Goal: Transaction & Acquisition: Purchase product/service

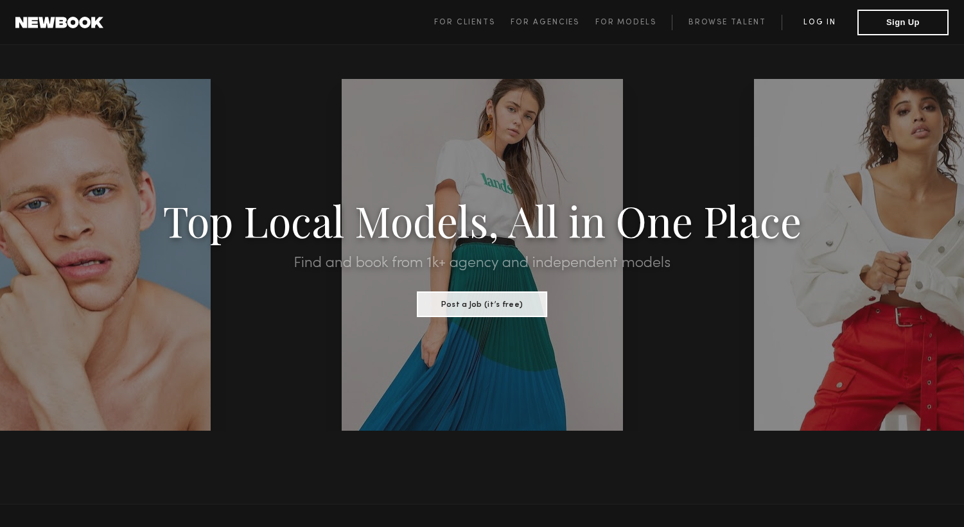
click at [812, 25] on link "Log in" at bounding box center [820, 22] width 76 height 15
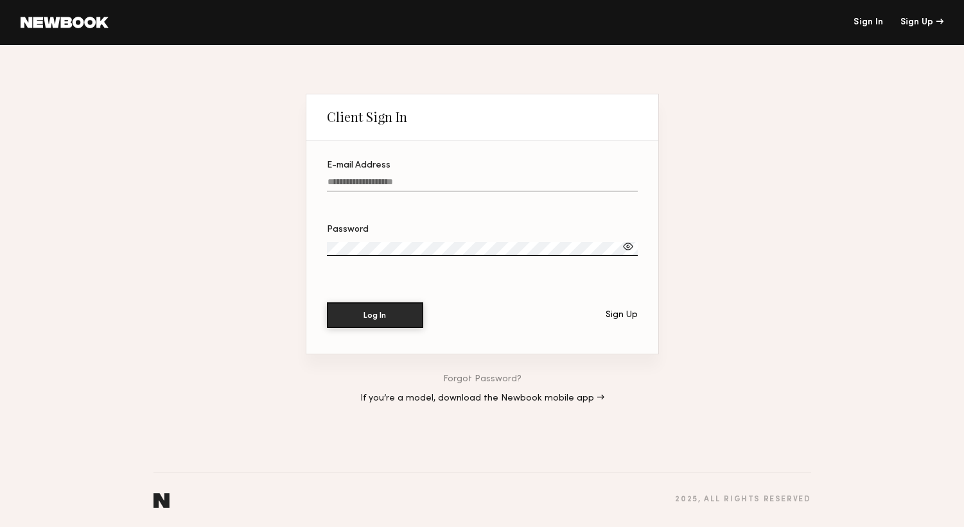
click at [414, 179] on input "E-mail Address" at bounding box center [482, 184] width 311 height 15
type input "**********"
click at [351, 316] on button "Log In" at bounding box center [375, 315] width 96 height 26
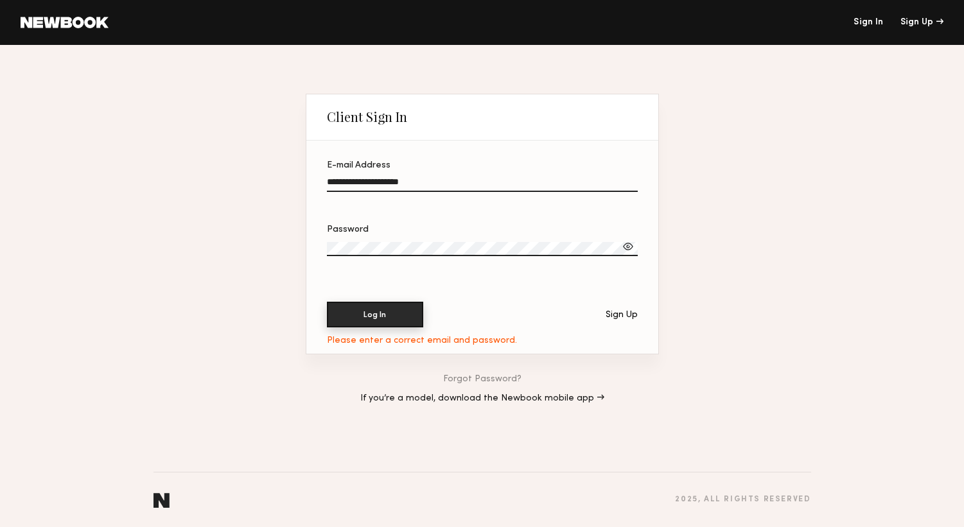
click at [372, 309] on button "Log In" at bounding box center [375, 315] width 96 height 26
click at [306, 245] on section "**********" at bounding box center [482, 247] width 352 height 213
click at [352, 317] on button "Log In" at bounding box center [375, 315] width 96 height 26
click at [306, 249] on section "**********" at bounding box center [482, 224] width 353 height 261
click at [354, 313] on button "Log In" at bounding box center [375, 315] width 96 height 26
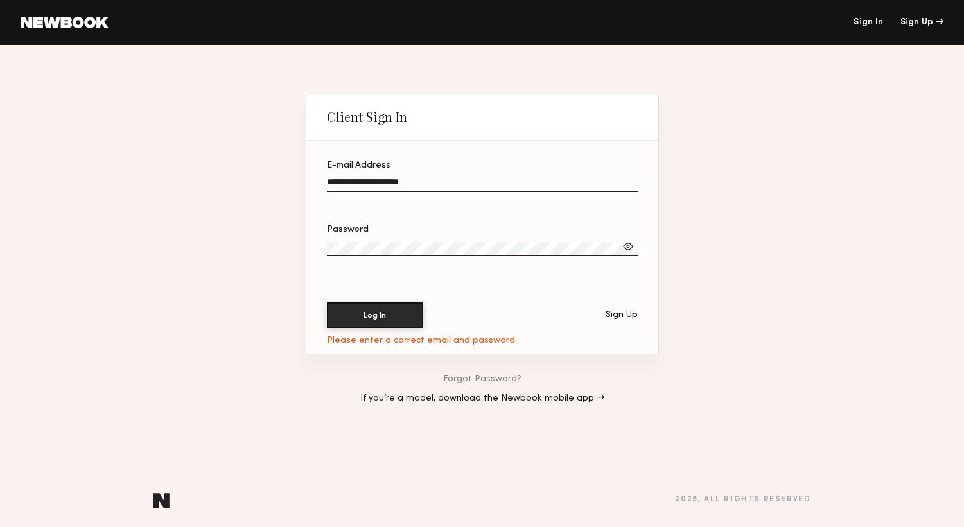
click at [276, 236] on div "**********" at bounding box center [482, 286] width 964 height 482
click at [347, 309] on button "Log In" at bounding box center [375, 315] width 96 height 26
click at [259, 243] on div "**********" at bounding box center [482, 286] width 964 height 482
click at [346, 316] on button "Log In" at bounding box center [375, 315] width 96 height 26
click at [299, 249] on div "**********" at bounding box center [482, 286] width 964 height 482
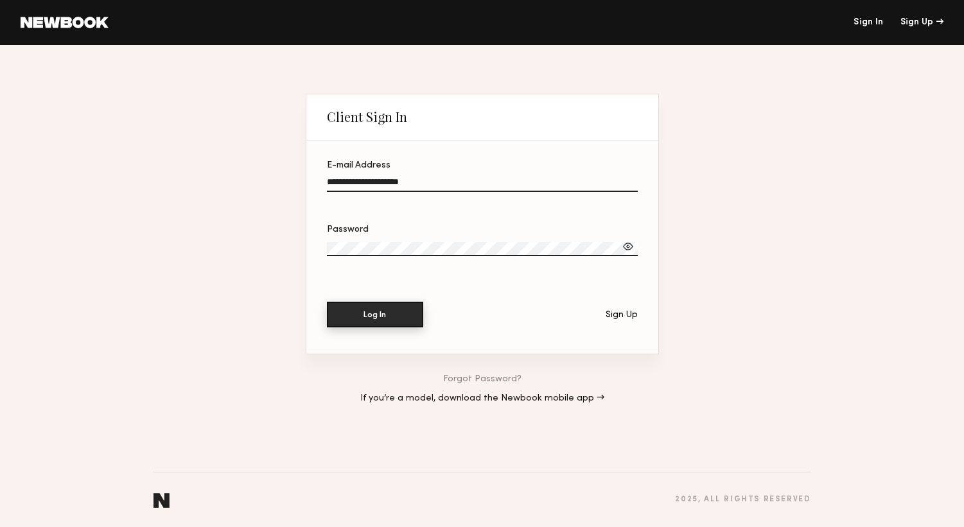
click at [371, 311] on button "Log In" at bounding box center [375, 315] width 96 height 26
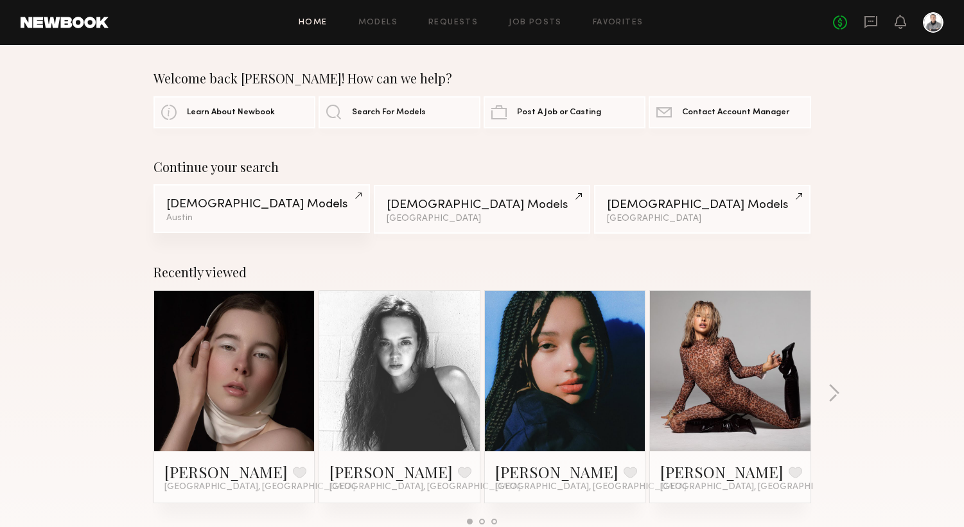
click at [276, 217] on div "Austin" at bounding box center [261, 218] width 191 height 9
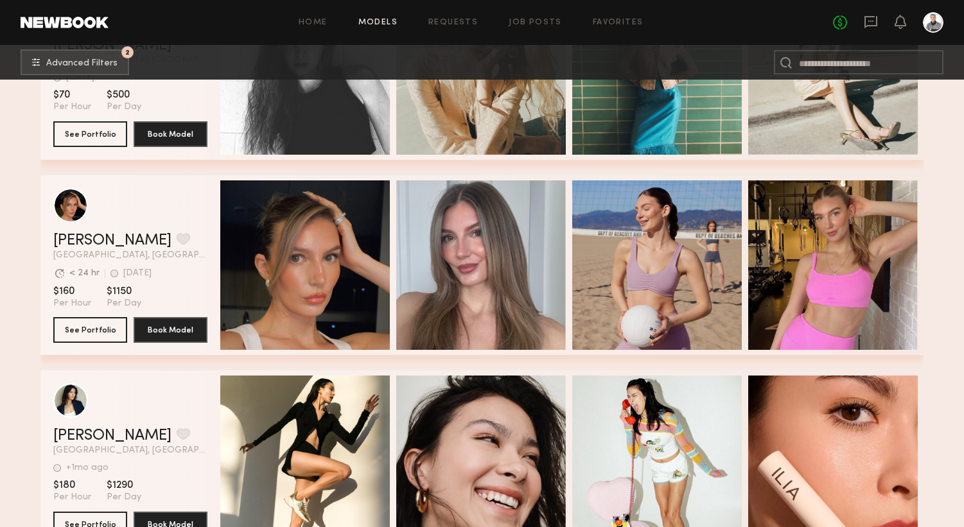
scroll to position [735, 0]
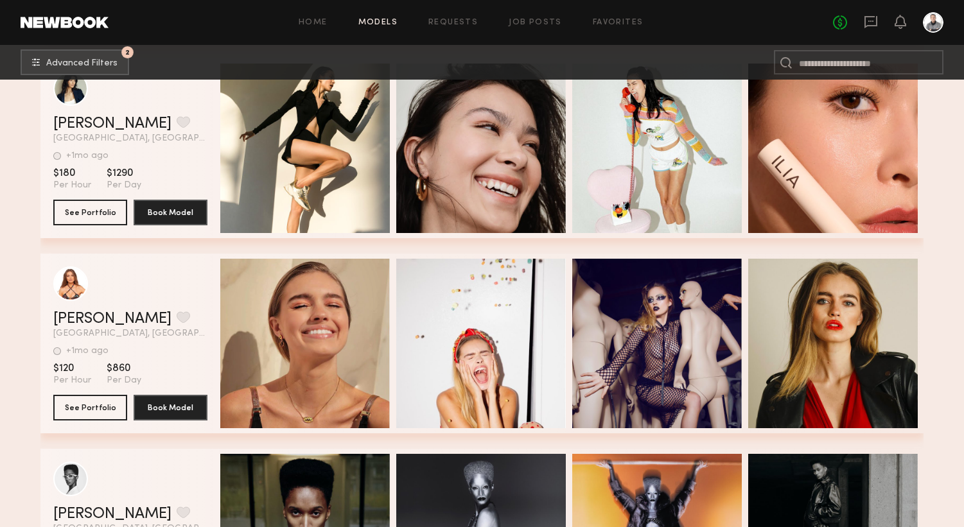
click at [29, 297] on section "Filter by Category beauty lifestyle e-comm UGC curve unique swimwear influencer…" at bounding box center [482, 338] width 964 height 2563
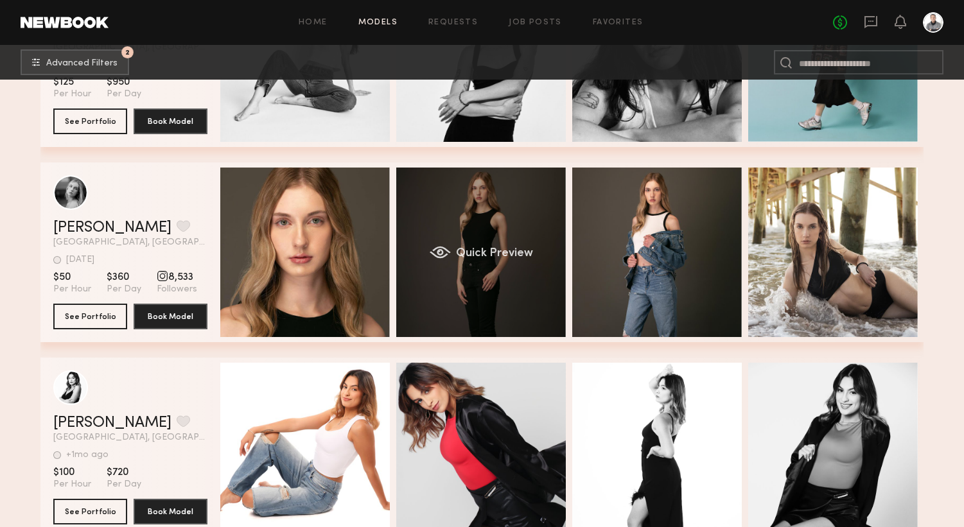
scroll to position [0, 4]
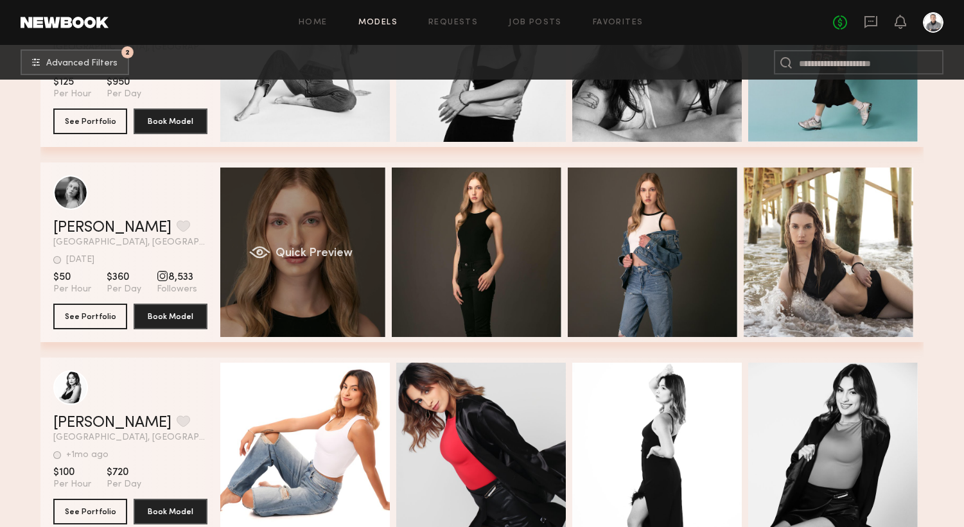
click at [301, 255] on span "Quick Preview" at bounding box center [313, 254] width 77 height 12
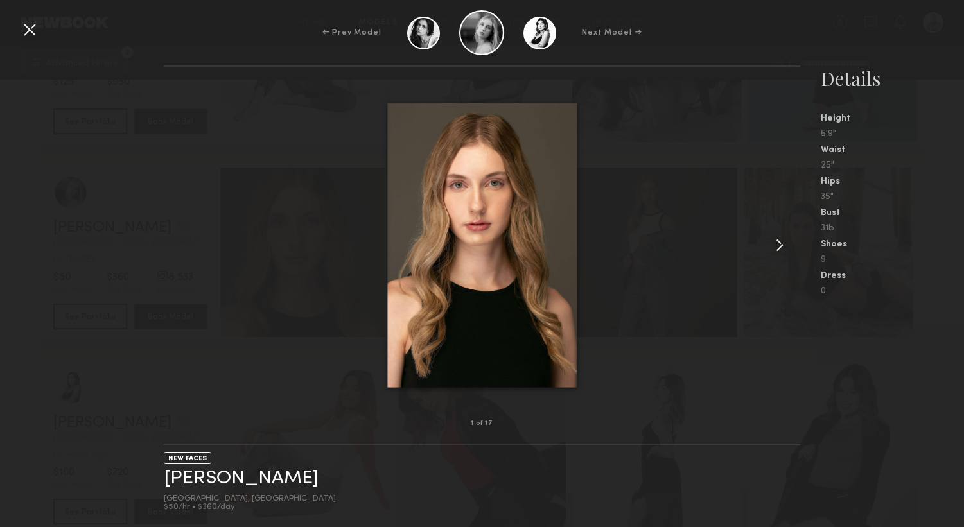
click at [780, 247] on common-icon at bounding box center [779, 245] width 21 height 21
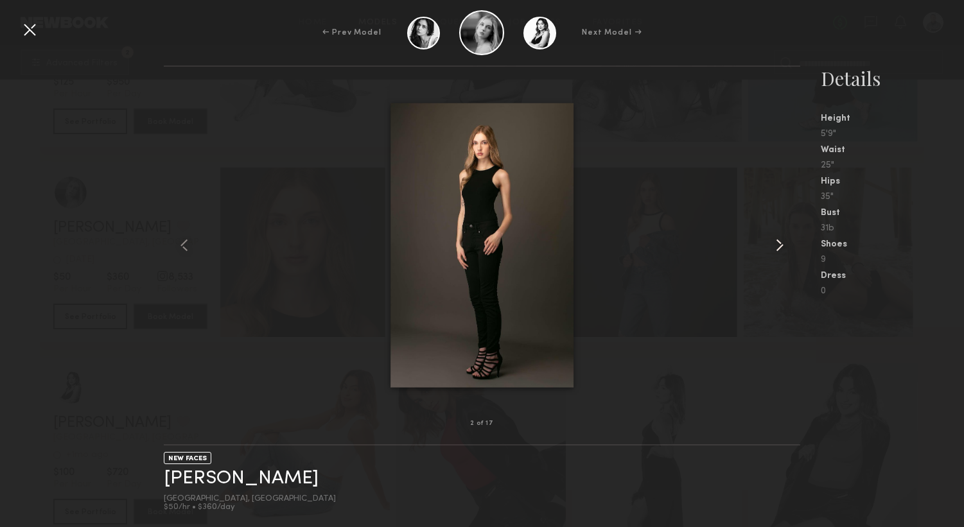
click at [780, 247] on common-icon at bounding box center [779, 245] width 21 height 21
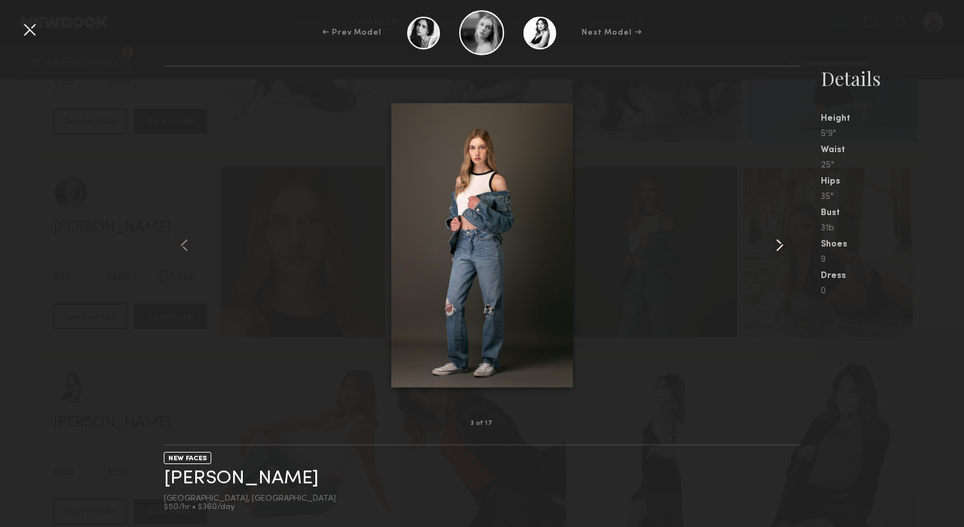
click at [780, 247] on common-icon at bounding box center [779, 245] width 21 height 21
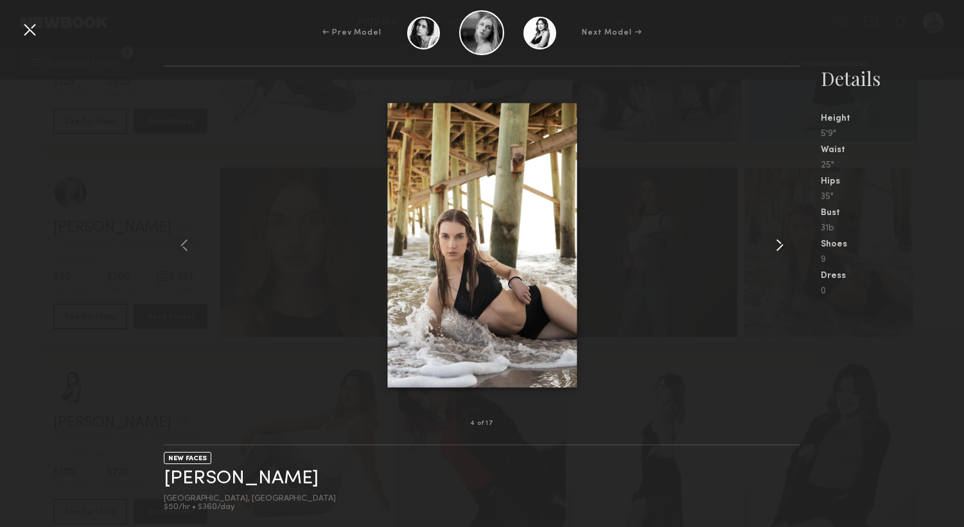
click at [780, 247] on common-icon at bounding box center [779, 245] width 21 height 21
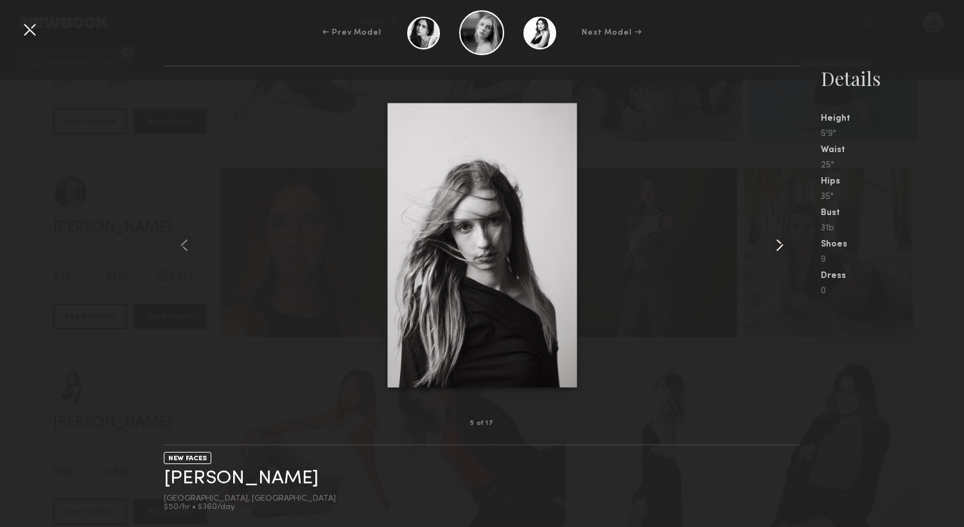
click at [780, 247] on common-icon at bounding box center [779, 245] width 21 height 21
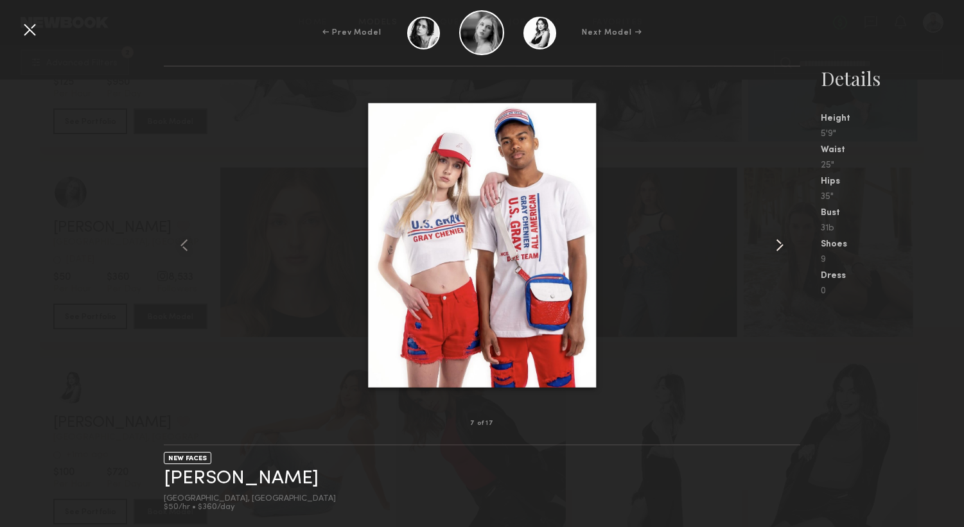
click at [780, 247] on common-icon at bounding box center [779, 245] width 21 height 21
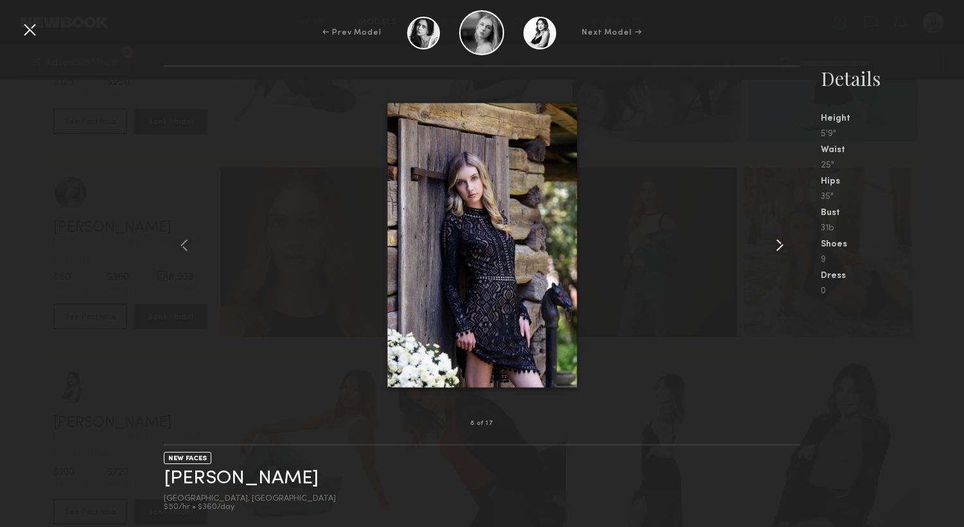
click at [780, 247] on common-icon at bounding box center [779, 245] width 21 height 21
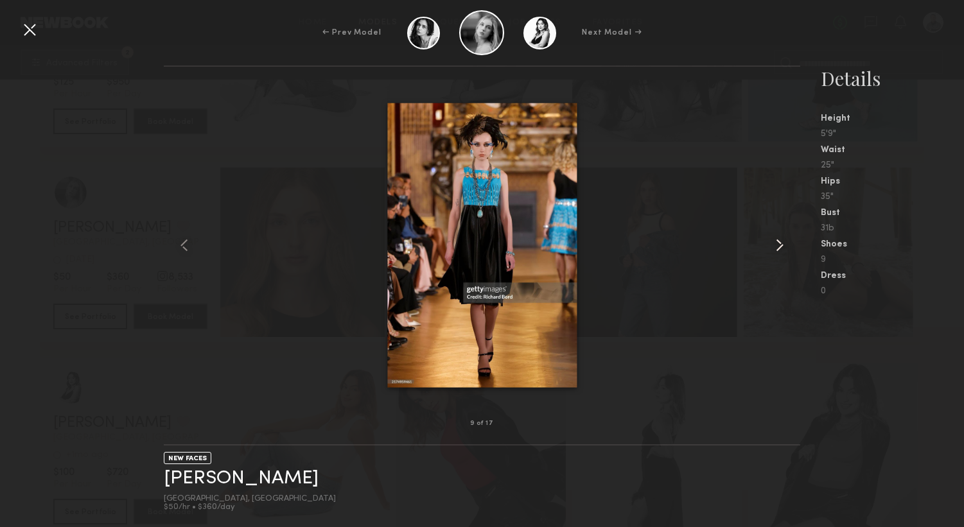
click at [780, 247] on common-icon at bounding box center [779, 245] width 21 height 21
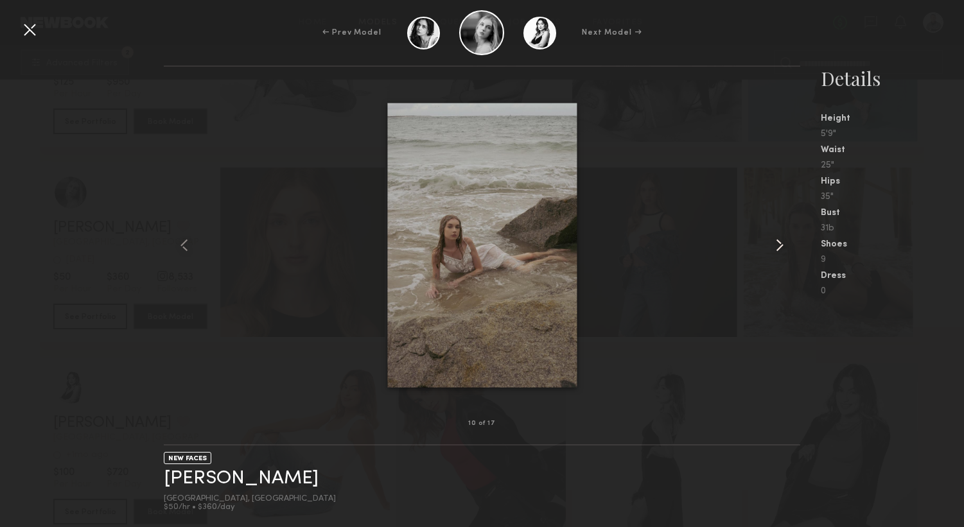
click at [780, 247] on common-icon at bounding box center [779, 245] width 21 height 21
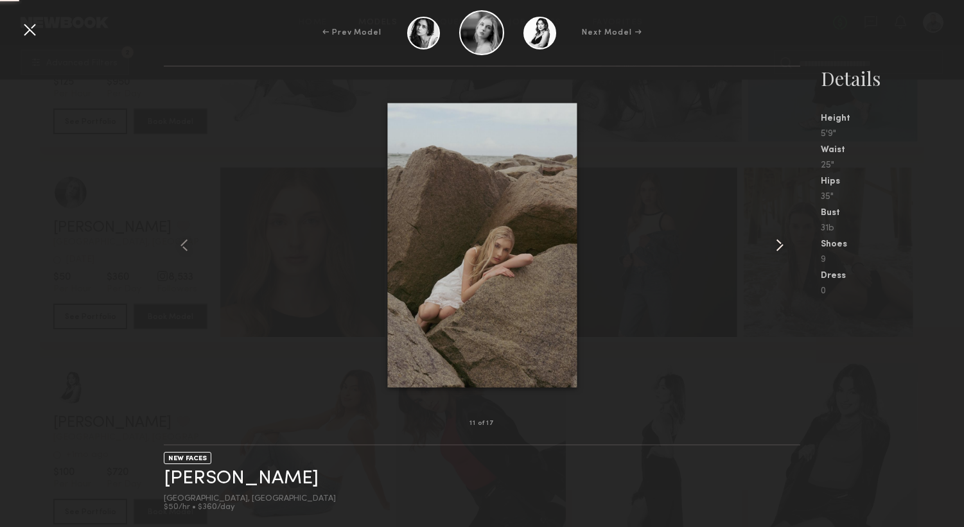
click at [780, 247] on common-icon at bounding box center [779, 245] width 21 height 21
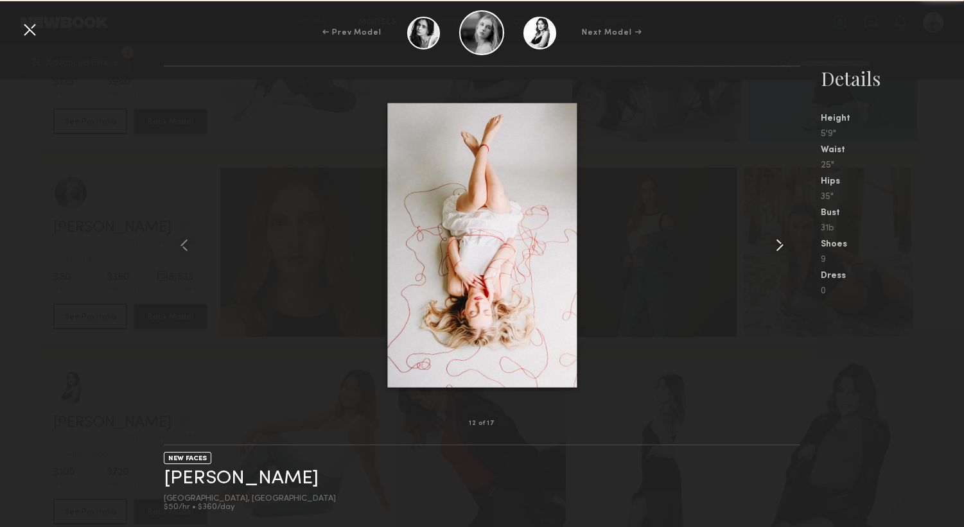
click at [780, 247] on common-icon at bounding box center [779, 245] width 21 height 21
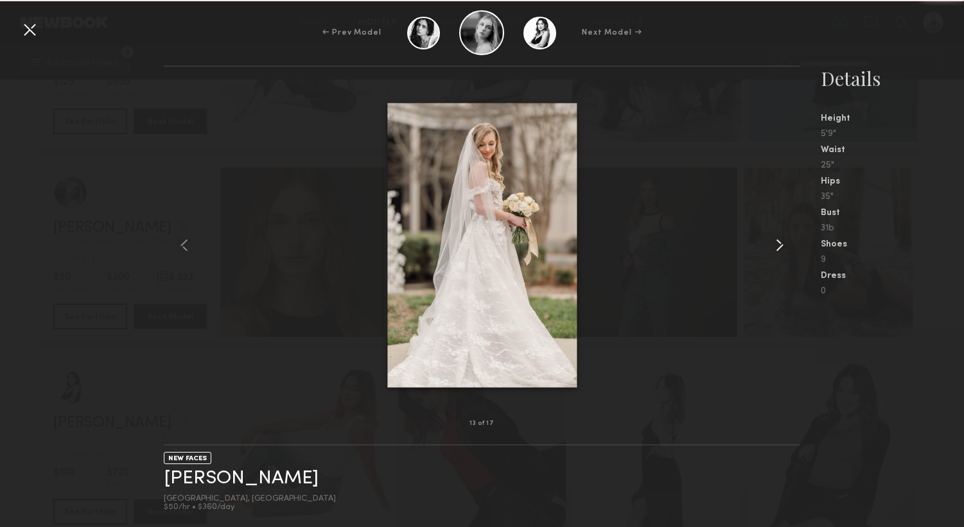
click at [780, 247] on common-icon at bounding box center [779, 245] width 21 height 21
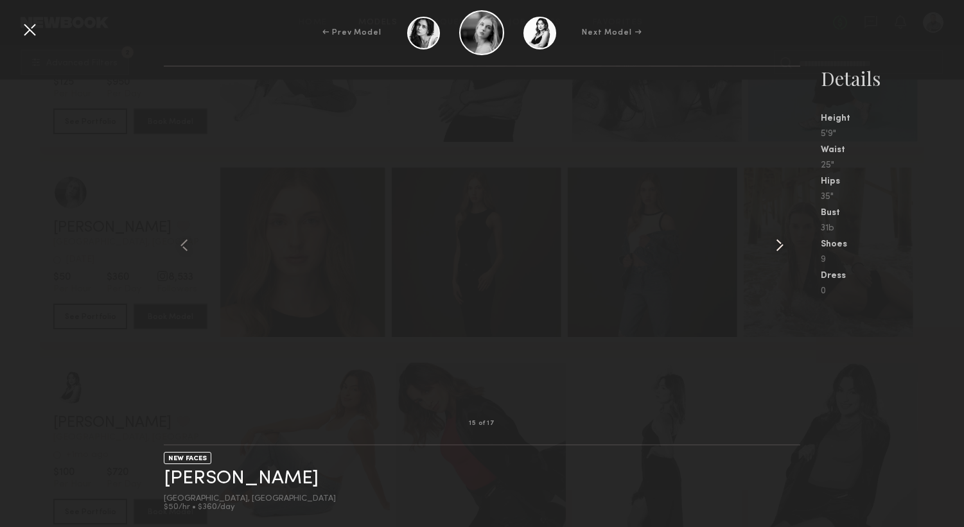
click at [780, 247] on common-icon at bounding box center [779, 245] width 21 height 21
click at [780, 247] on nb-gallery-light at bounding box center [482, 256] width 636 height 380
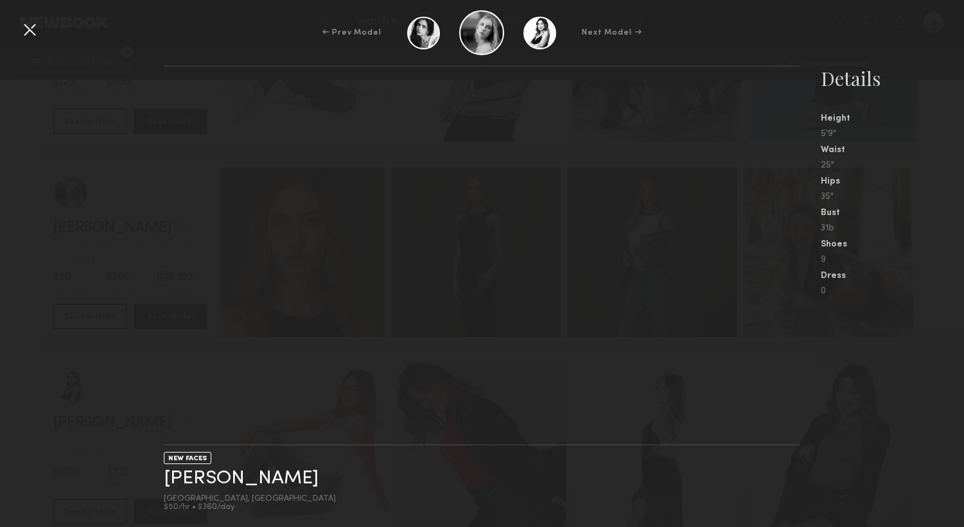
click at [780, 247] on nb-gallery-light at bounding box center [482, 256] width 636 height 380
click at [33, 31] on div at bounding box center [29, 29] width 21 height 21
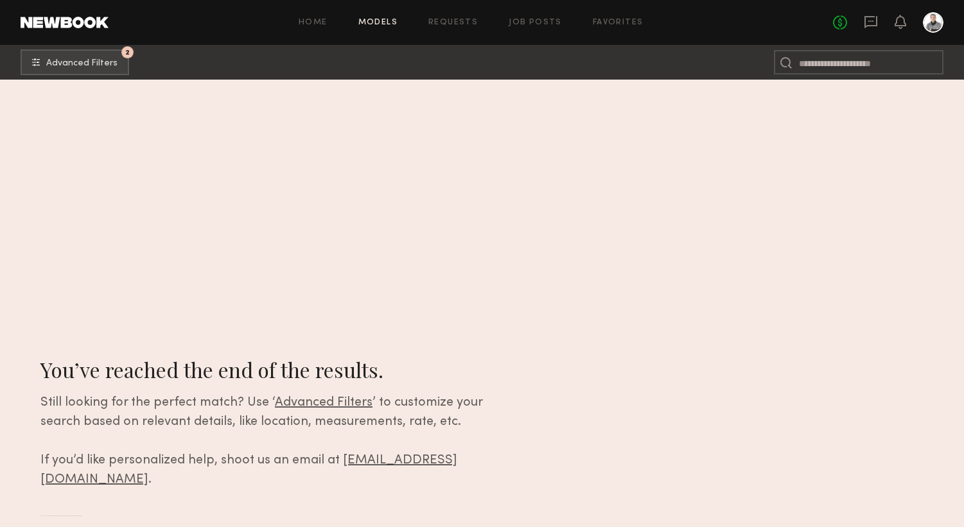
scroll to position [0, 0]
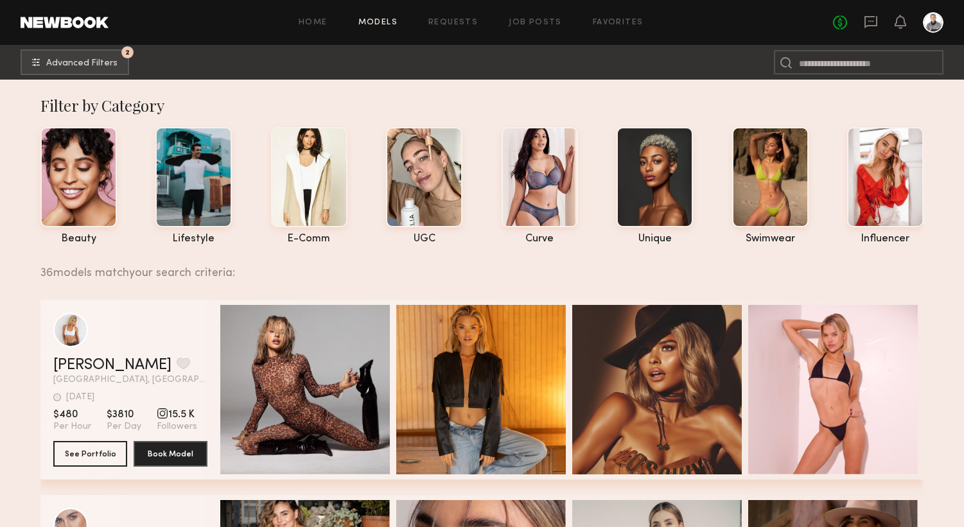
click at [373, 21] on link "Models" at bounding box center [377, 23] width 39 height 8
click at [92, 29] on header "Home Models Requests Job Posts Favorites Sign Out No fees up to $5,000" at bounding box center [482, 22] width 964 height 45
click at [84, 65] on span "Advanced Filters" at bounding box center [81, 62] width 71 height 9
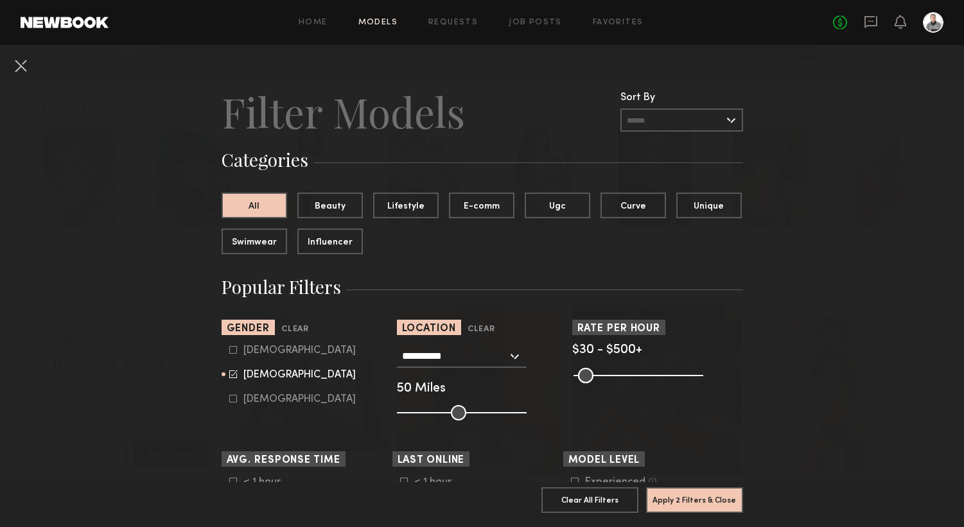
click at [450, 355] on input "**********" at bounding box center [454, 356] width 105 height 22
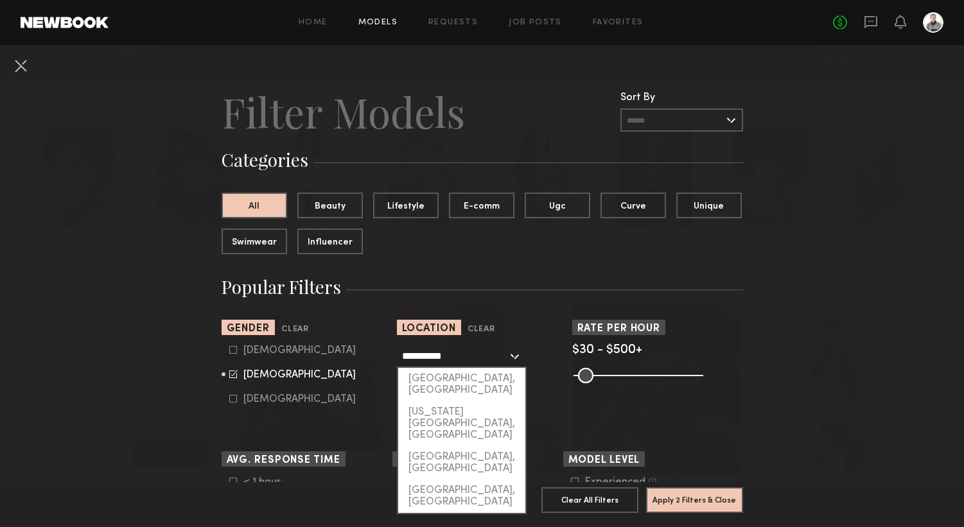
drag, startPoint x: 459, startPoint y: 354, endPoint x: 319, endPoint y: 352, distance: 140.0
click at [324, 355] on section "**********" at bounding box center [482, 370] width 521 height 101
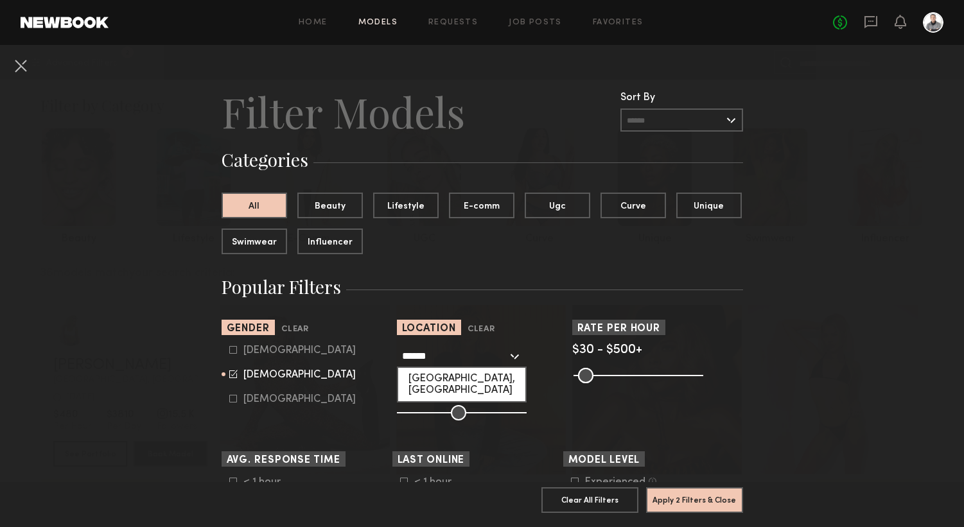
click at [419, 374] on div "[GEOGRAPHIC_DATA], [GEOGRAPHIC_DATA]" at bounding box center [461, 384] width 127 height 33
type input "**********"
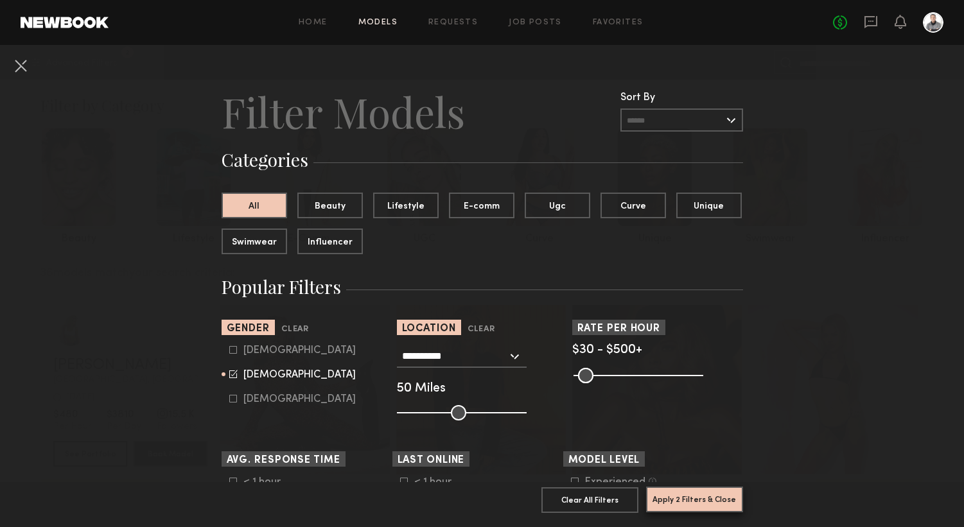
click at [677, 494] on button "Apply 2 Filters & Close" at bounding box center [694, 500] width 97 height 26
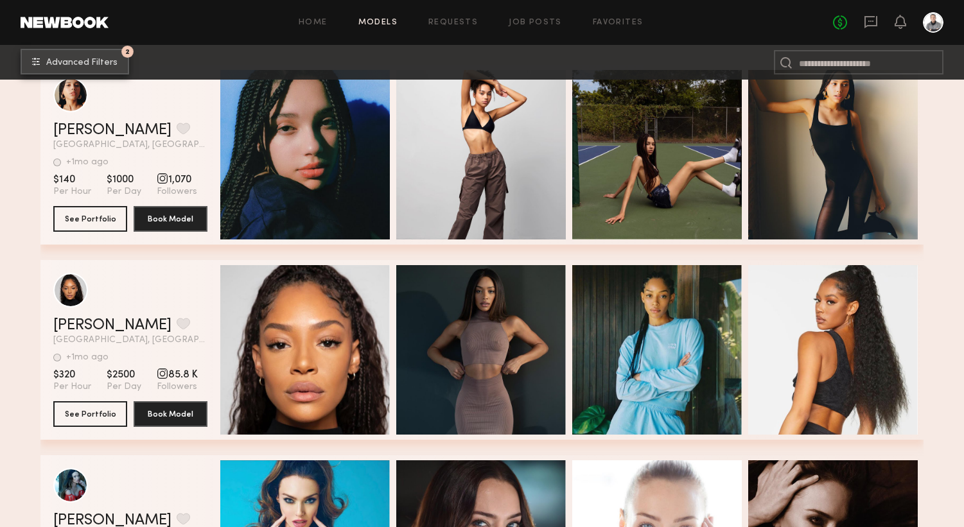
scroll to position [358, 0]
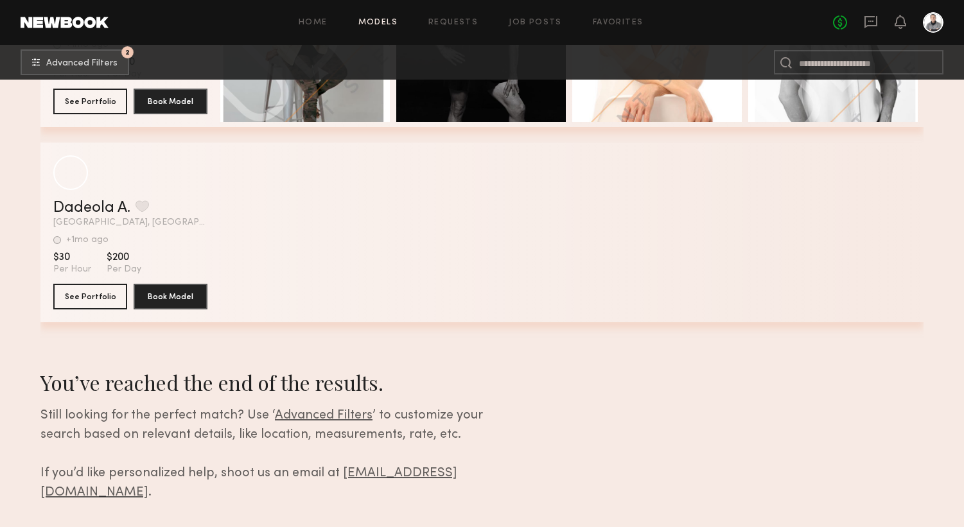
scroll to position [10712, 0]
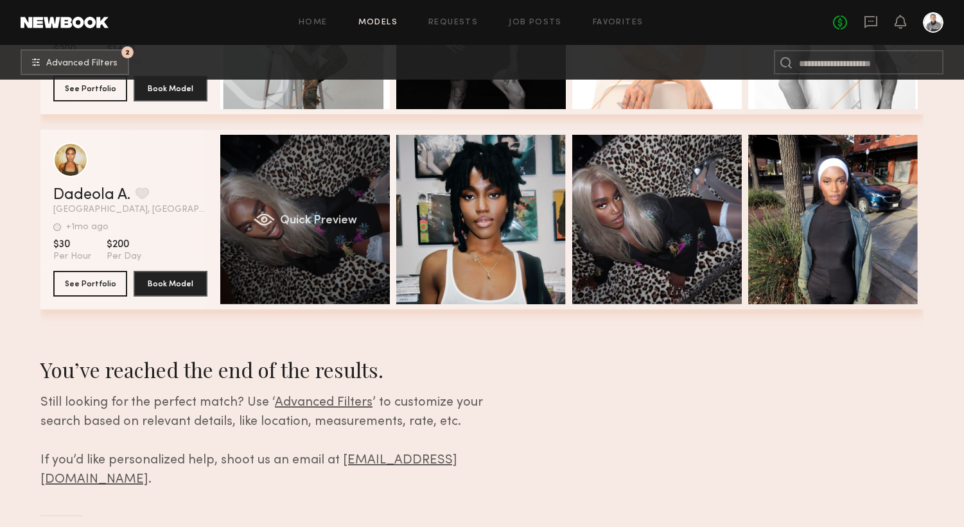
click at [286, 213] on div "Quick Preview" at bounding box center [305, 220] width 170 height 170
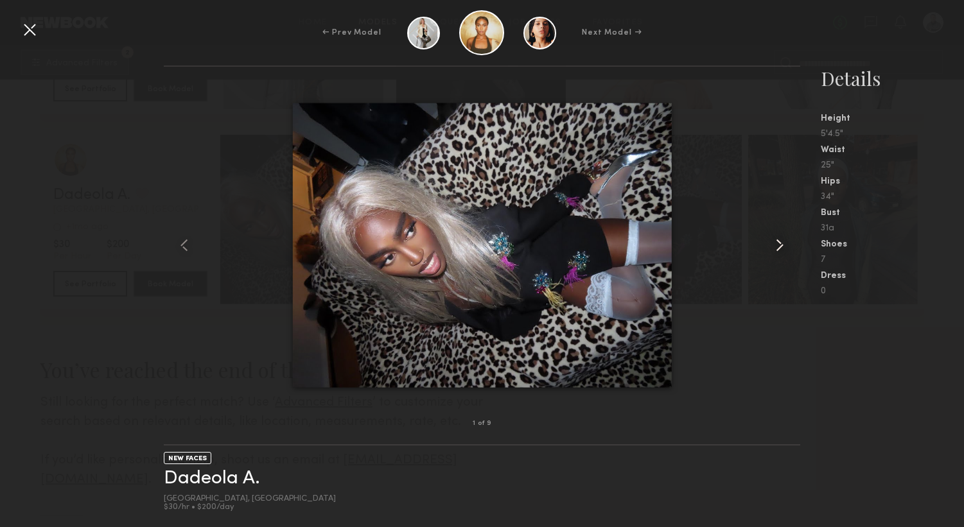
click at [771, 241] on common-icon at bounding box center [779, 245] width 21 height 21
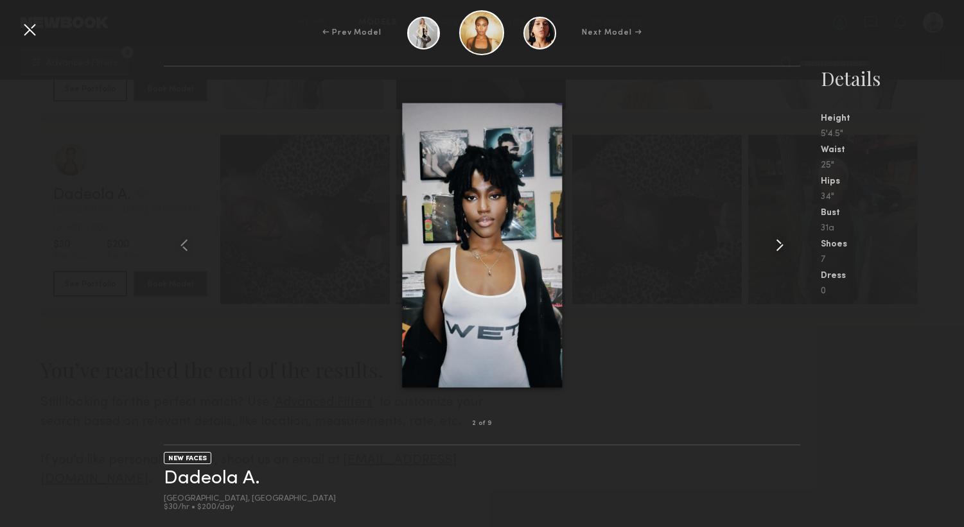
click at [771, 241] on common-icon at bounding box center [779, 245] width 21 height 21
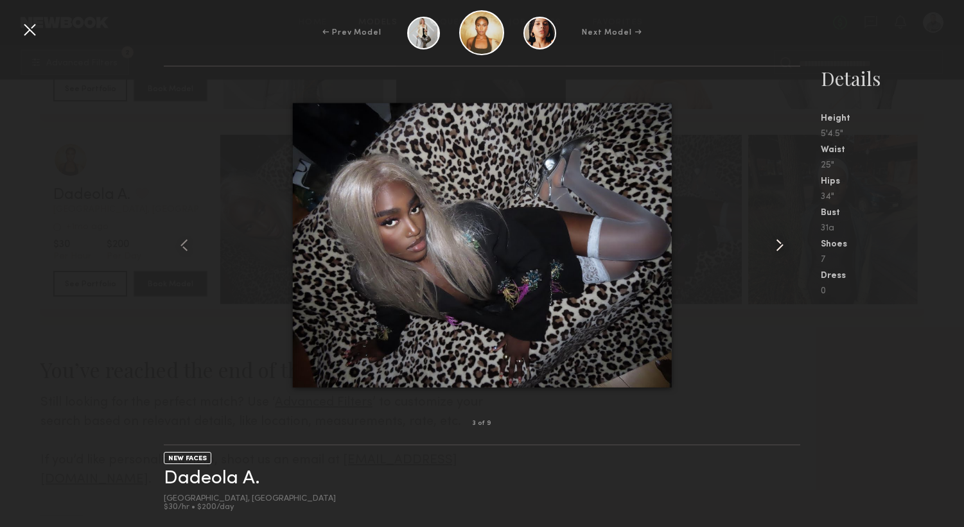
click at [771, 241] on common-icon at bounding box center [779, 245] width 21 height 21
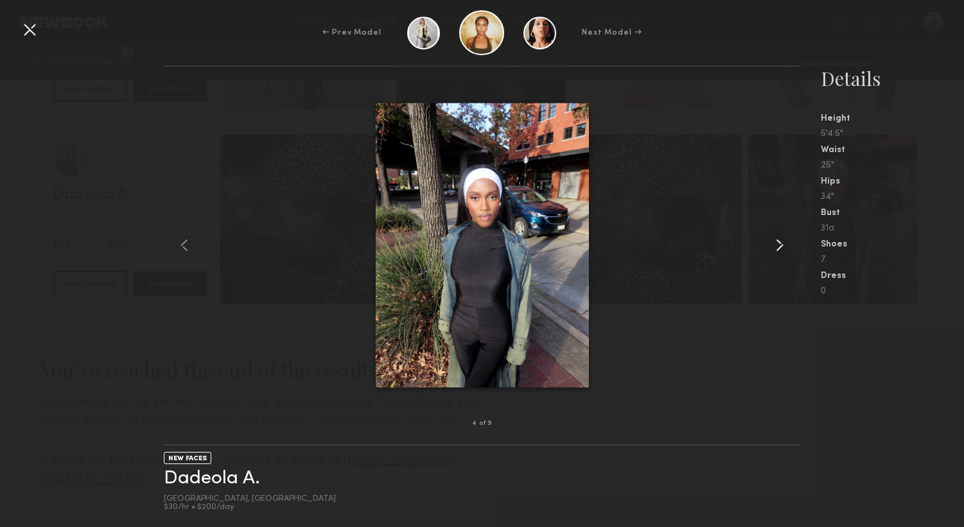
click at [771, 241] on common-icon at bounding box center [779, 245] width 21 height 21
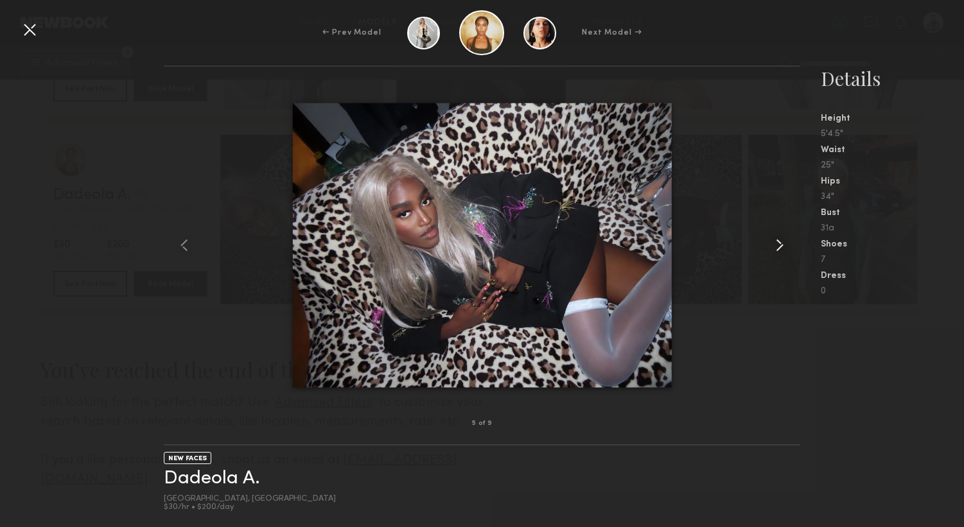
click at [771, 241] on common-icon at bounding box center [779, 245] width 21 height 21
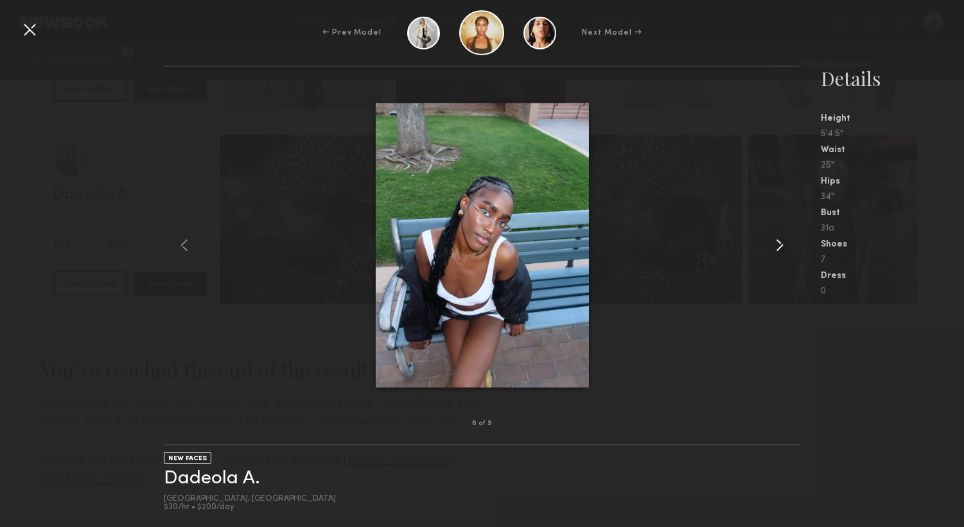
click at [771, 241] on common-icon at bounding box center [779, 245] width 21 height 21
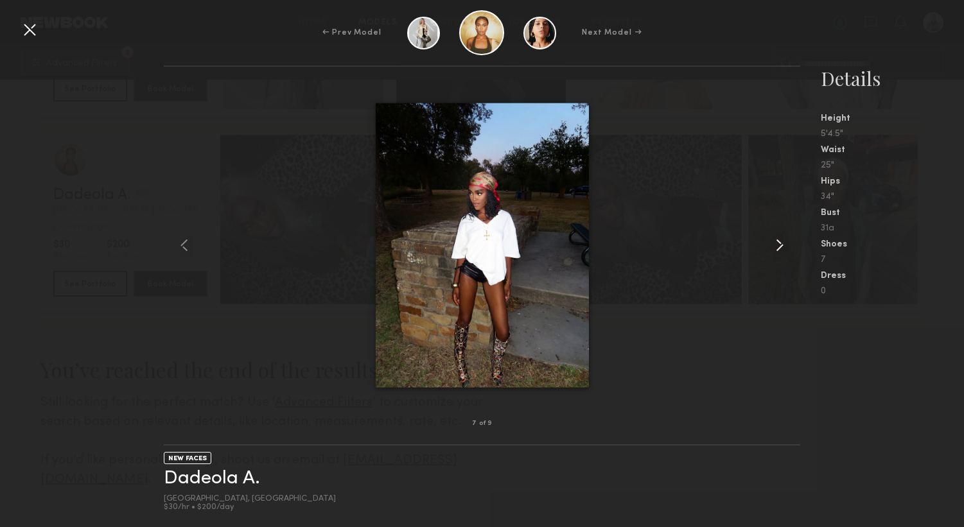
click at [771, 241] on common-icon at bounding box center [779, 245] width 21 height 21
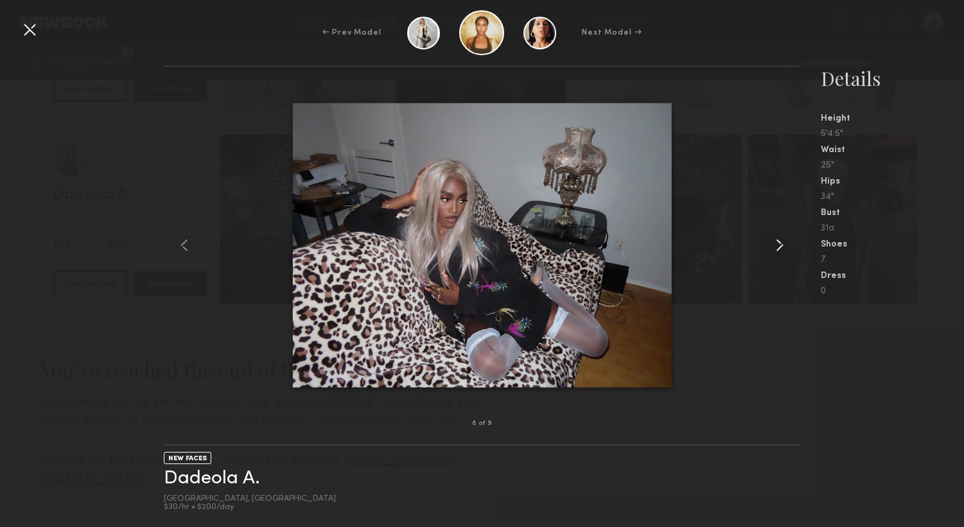
click at [771, 241] on common-icon at bounding box center [779, 245] width 21 height 21
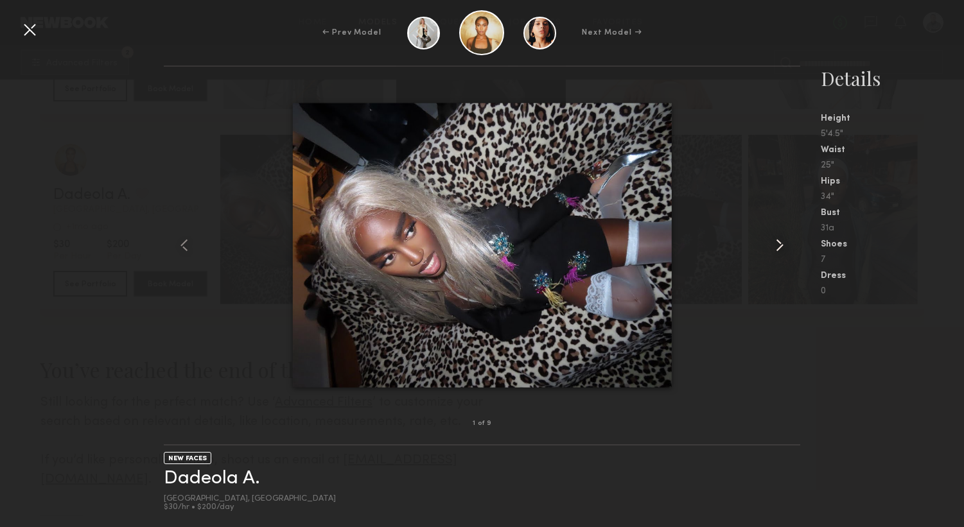
click at [771, 241] on common-icon at bounding box center [779, 245] width 21 height 21
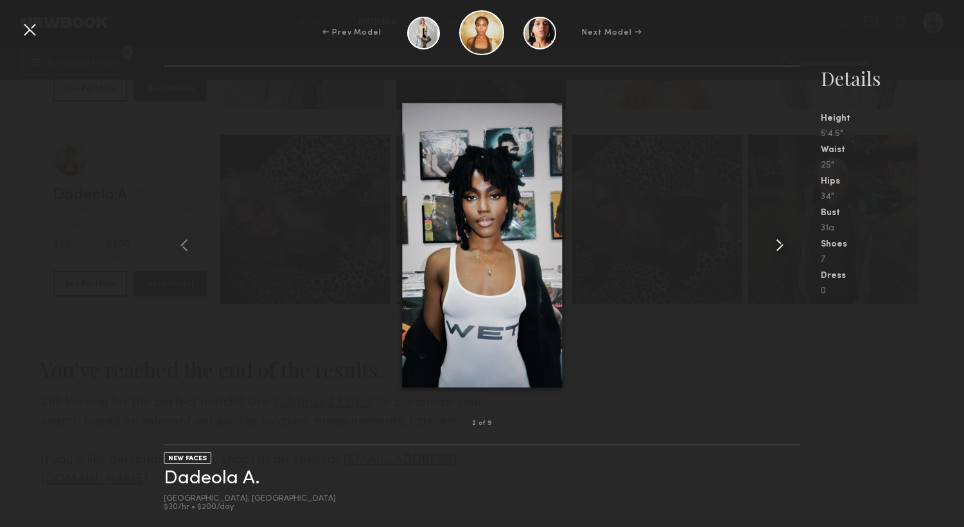
click at [771, 241] on common-icon at bounding box center [779, 245] width 21 height 21
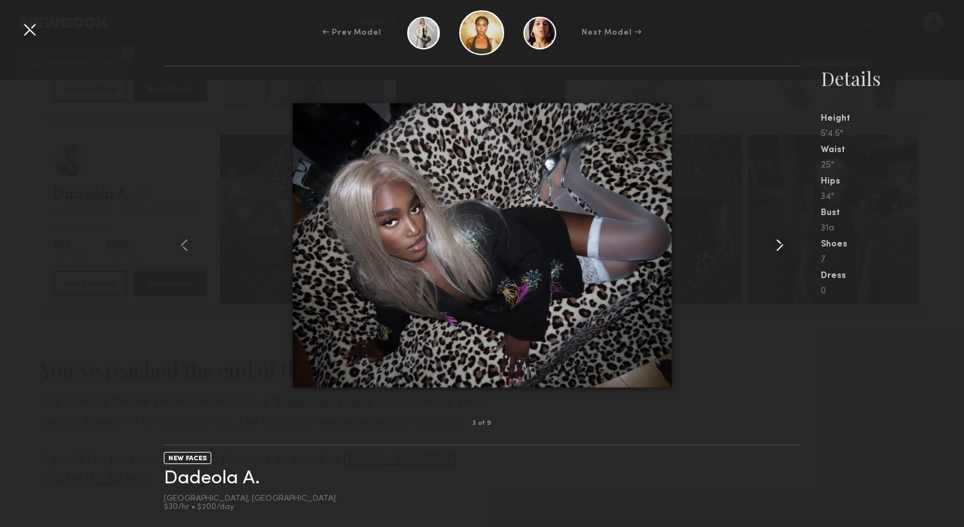
click at [771, 241] on common-icon at bounding box center [779, 245] width 21 height 21
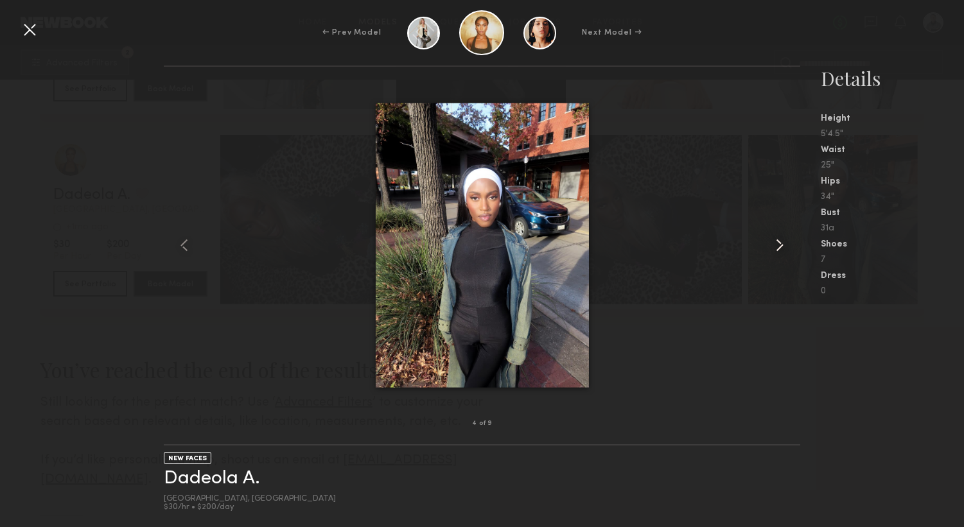
click at [771, 241] on common-icon at bounding box center [779, 245] width 21 height 21
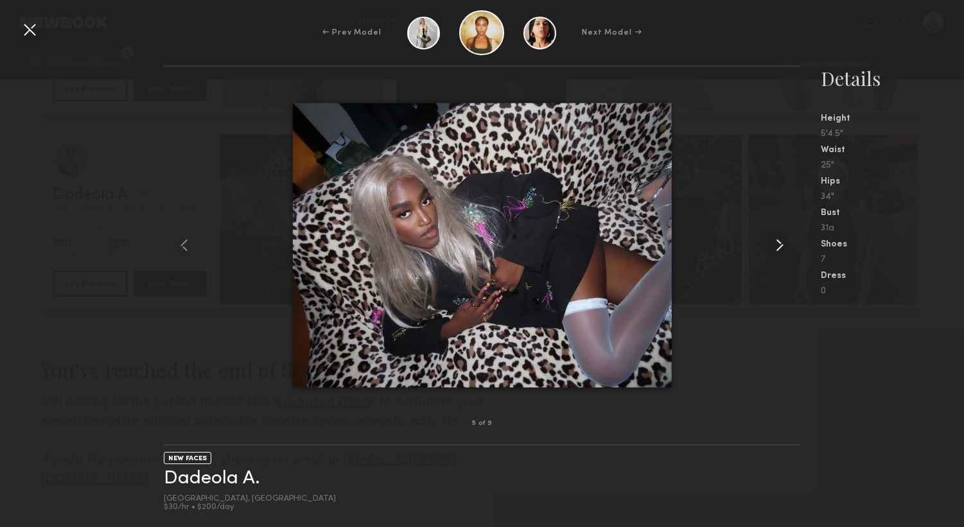
click at [771, 241] on common-icon at bounding box center [779, 245] width 21 height 21
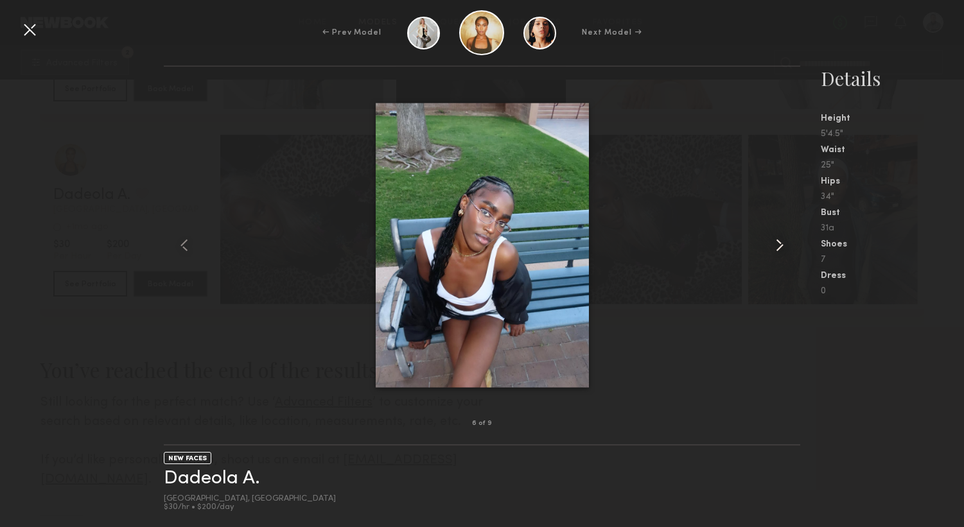
click at [771, 241] on common-icon at bounding box center [779, 245] width 21 height 21
